Goal: Task Accomplishment & Management: Use online tool/utility

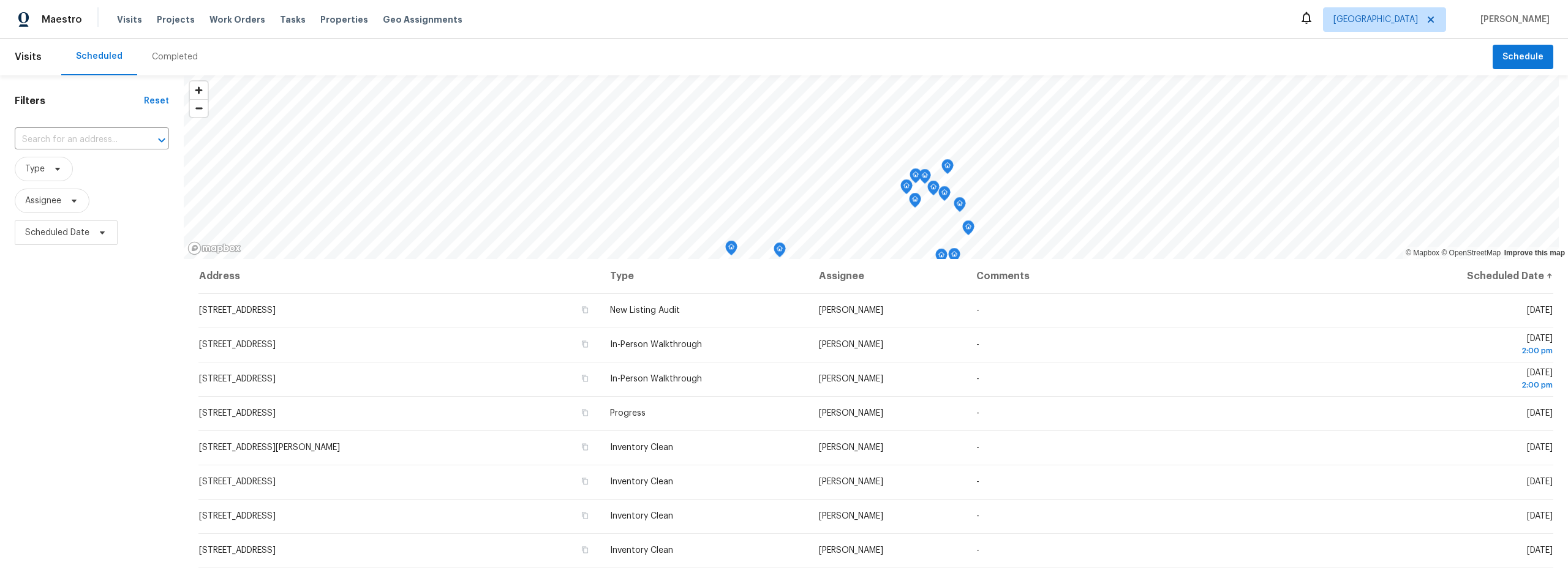
click at [179, 57] on div "Completed" at bounding box center [175, 57] width 46 height 12
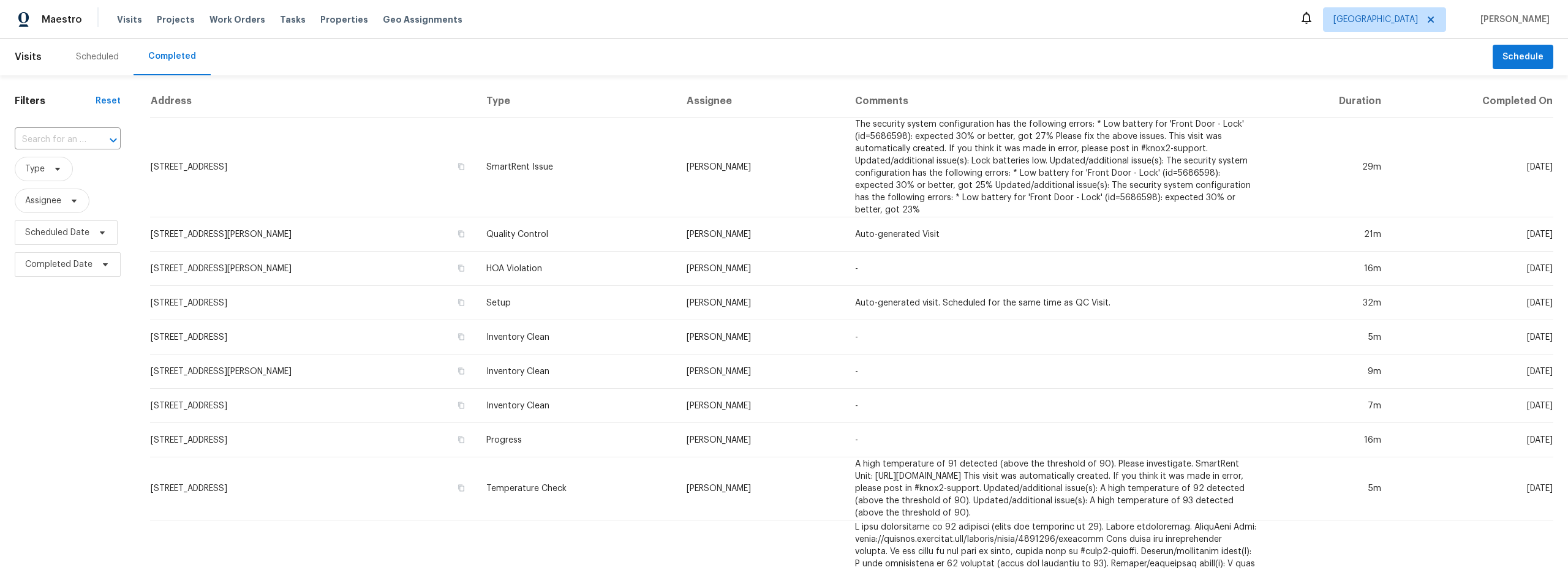
click at [108, 59] on div "Scheduled" at bounding box center [97, 57] width 43 height 12
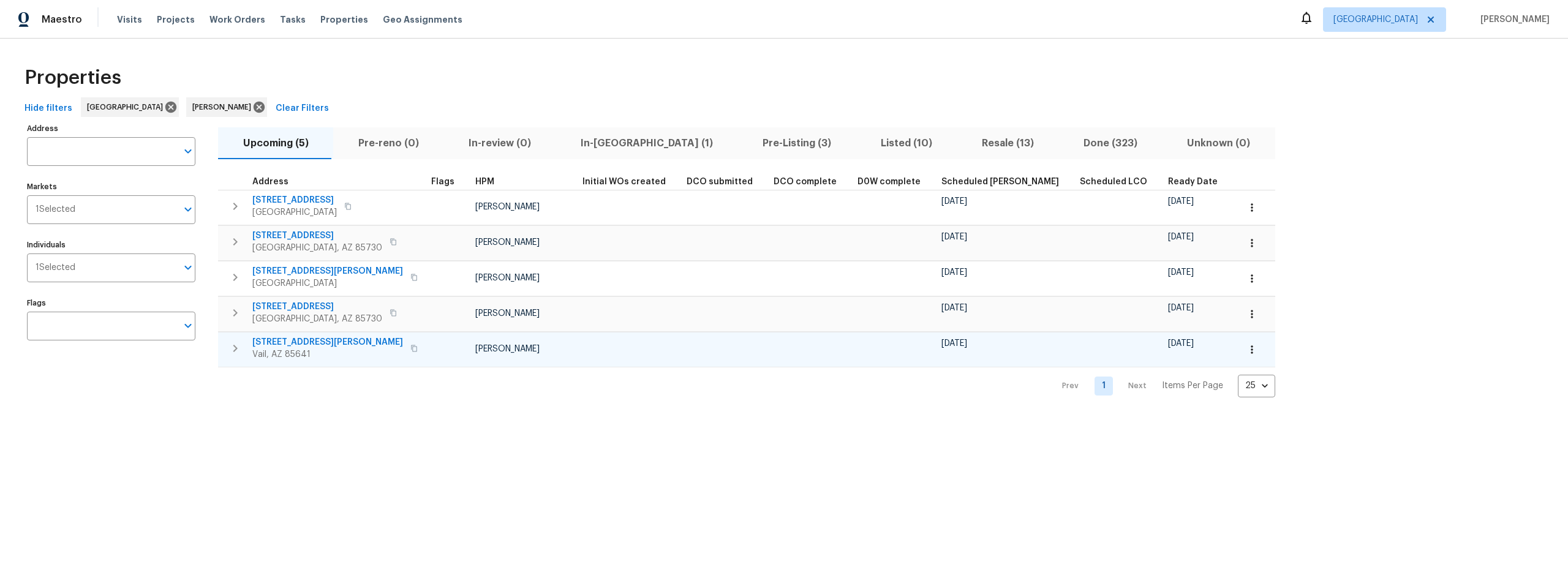
click at [1245, 351] on icon "button" at bounding box center [1251, 349] width 12 height 12
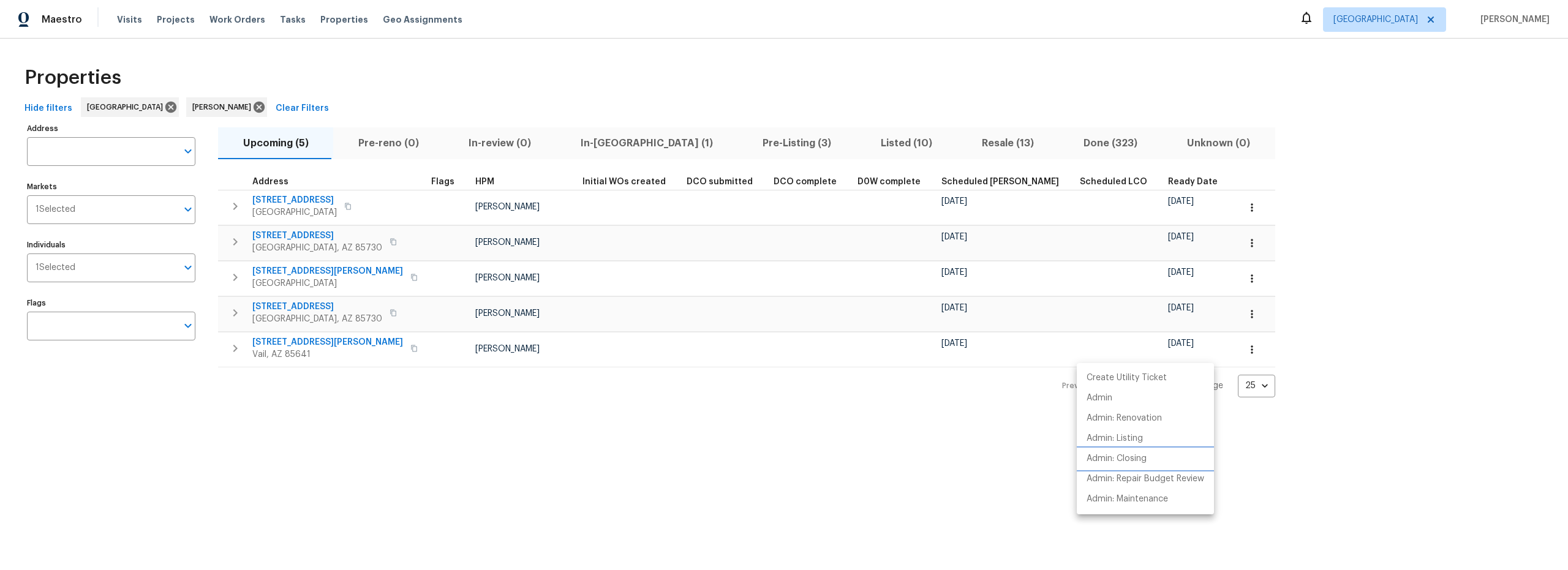
click at [1128, 463] on p "Admin: Closing" at bounding box center [1116, 459] width 60 height 13
click at [406, 463] on div at bounding box center [784, 285] width 1568 height 570
